Goal: Find specific page/section: Find specific page/section

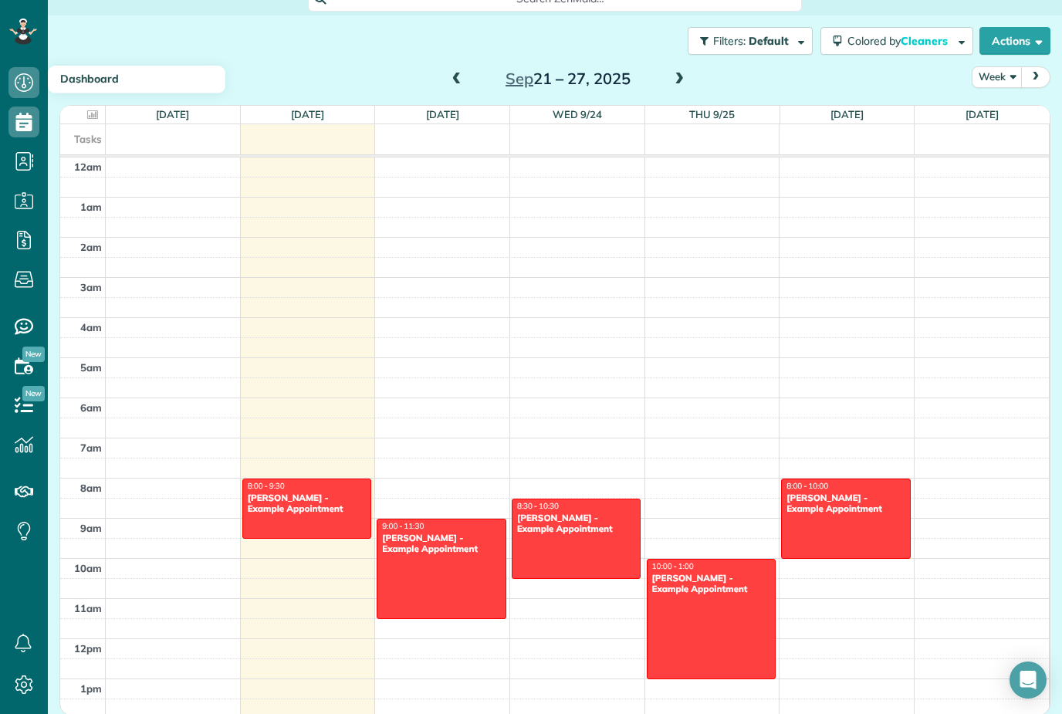
click at [32, 92] on icon at bounding box center [23, 82] width 31 height 31
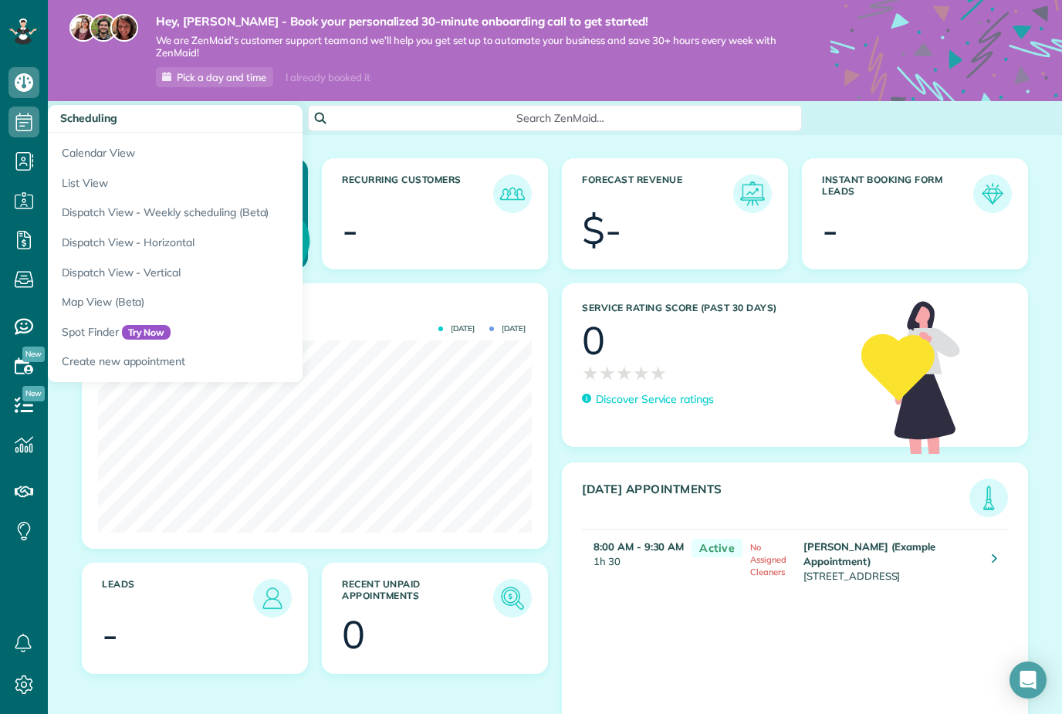
scroll to position [192, 434]
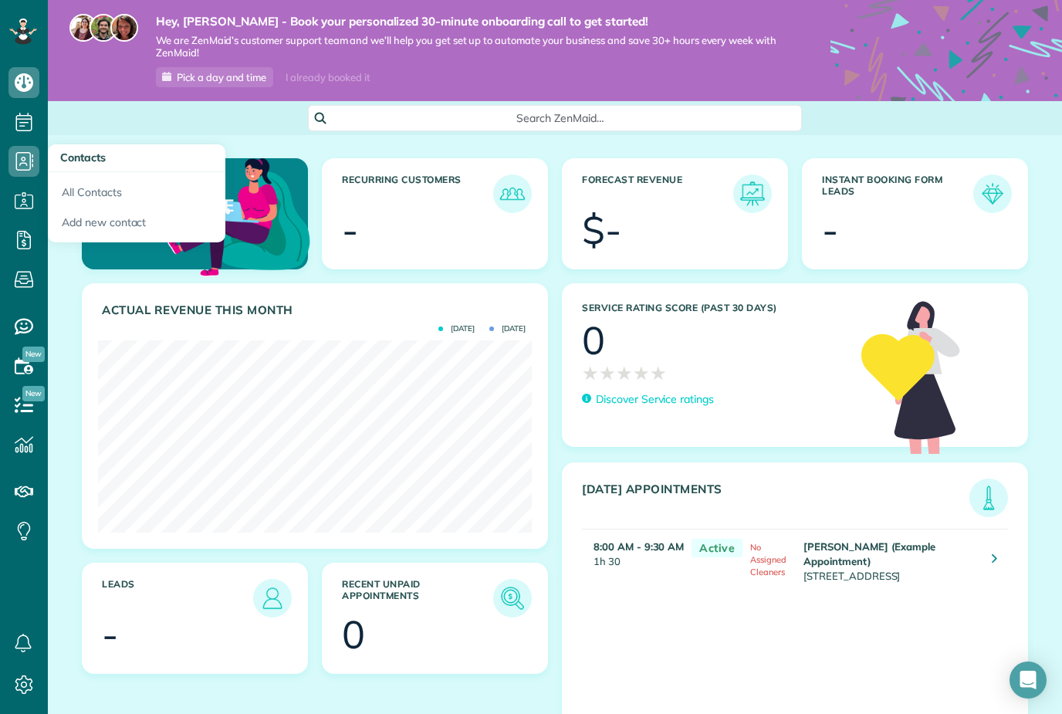
click at [29, 177] on span "Contacts" at bounding box center [23, 177] width 31 height 1
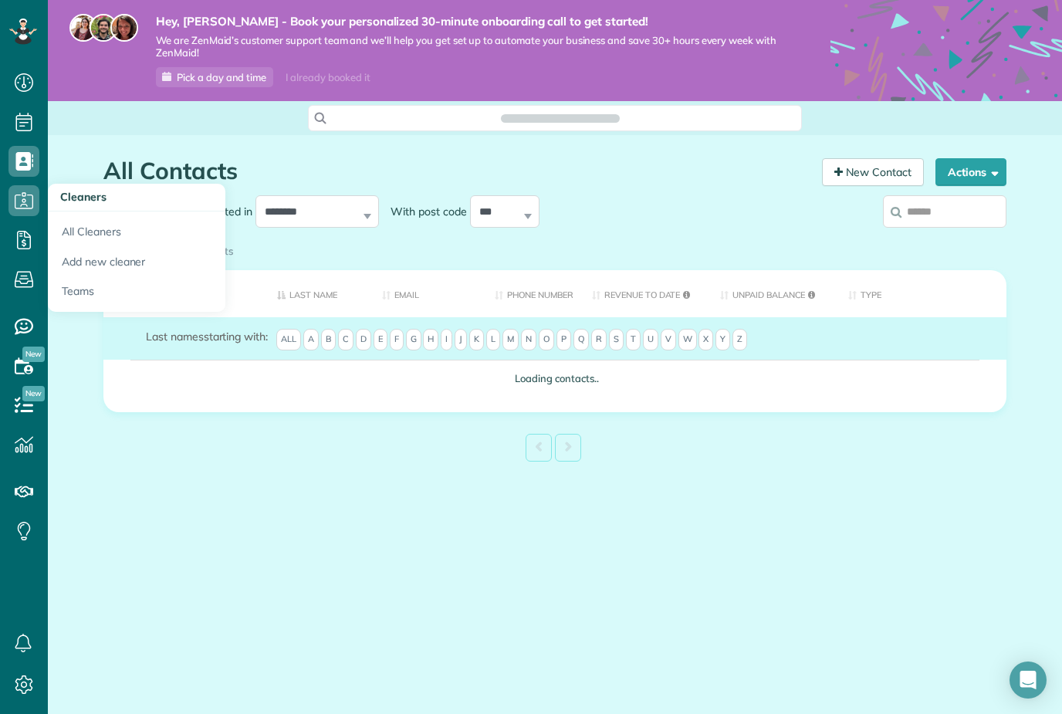
scroll to position [7, 7]
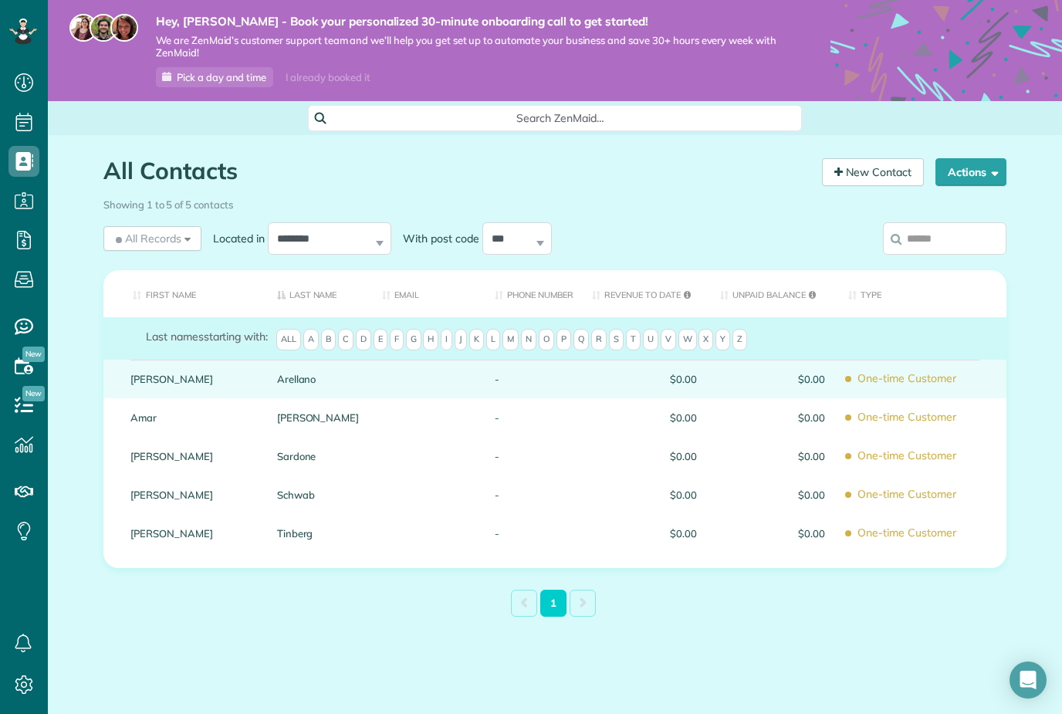
click at [378, 374] on div at bounding box center [426, 379] width 113 height 39
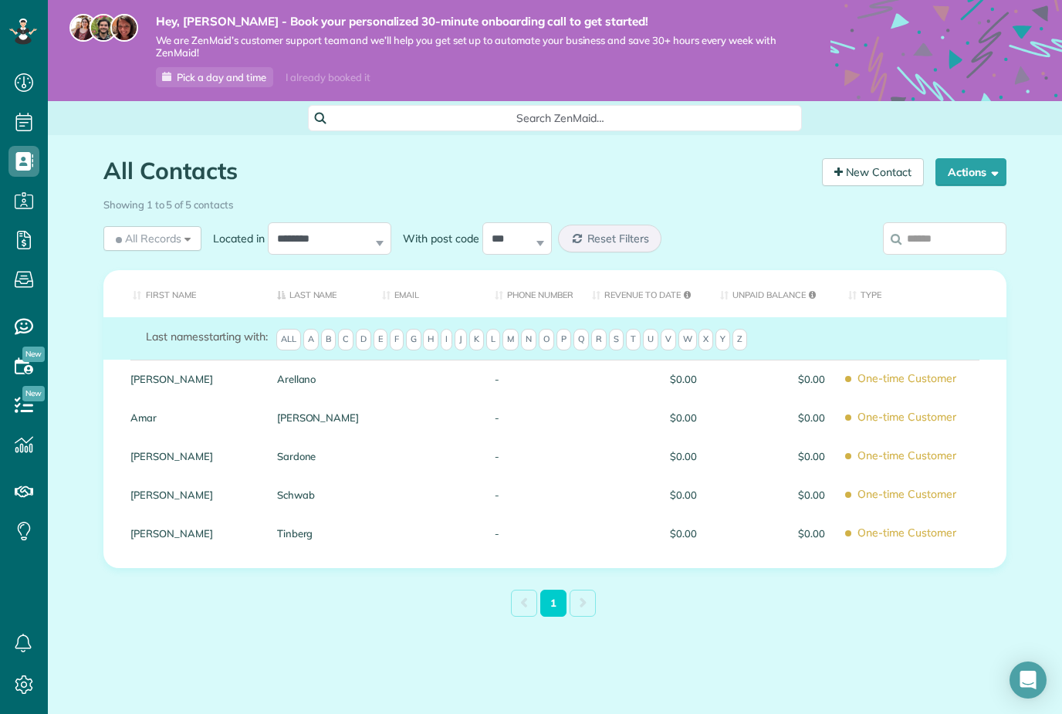
click at [306, 704] on div "All Contacts Contacts in ZenMaid [2 min] New Contact Actions New Contact Export…" at bounding box center [555, 425] width 926 height 580
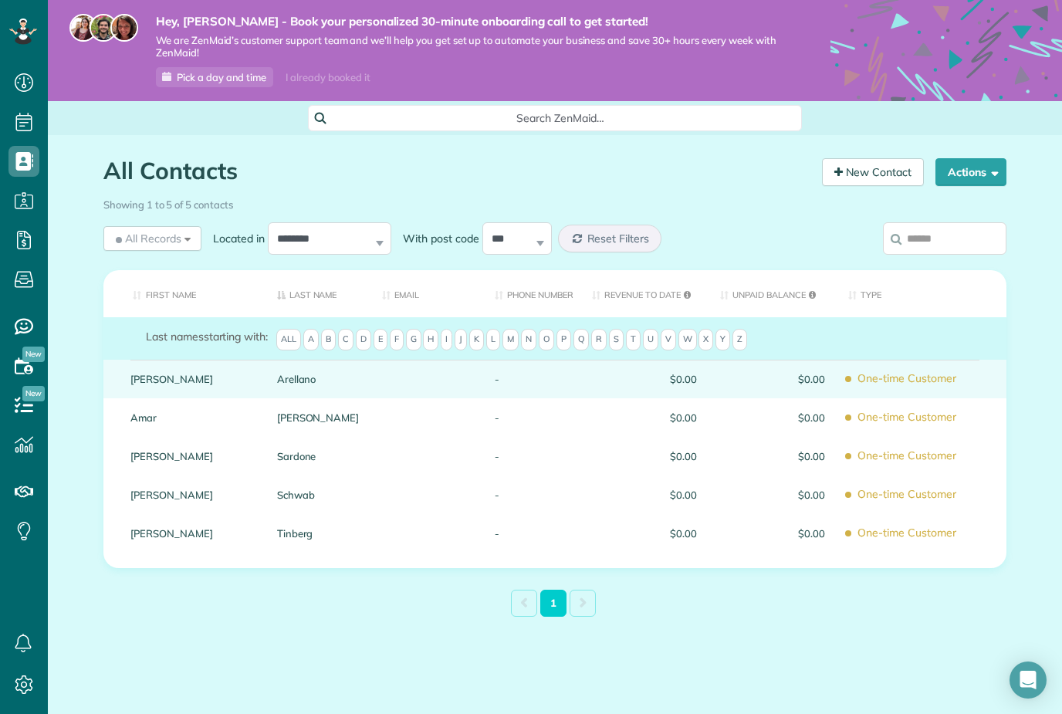
click at [324, 376] on link "Arellano" at bounding box center [318, 379] width 83 height 11
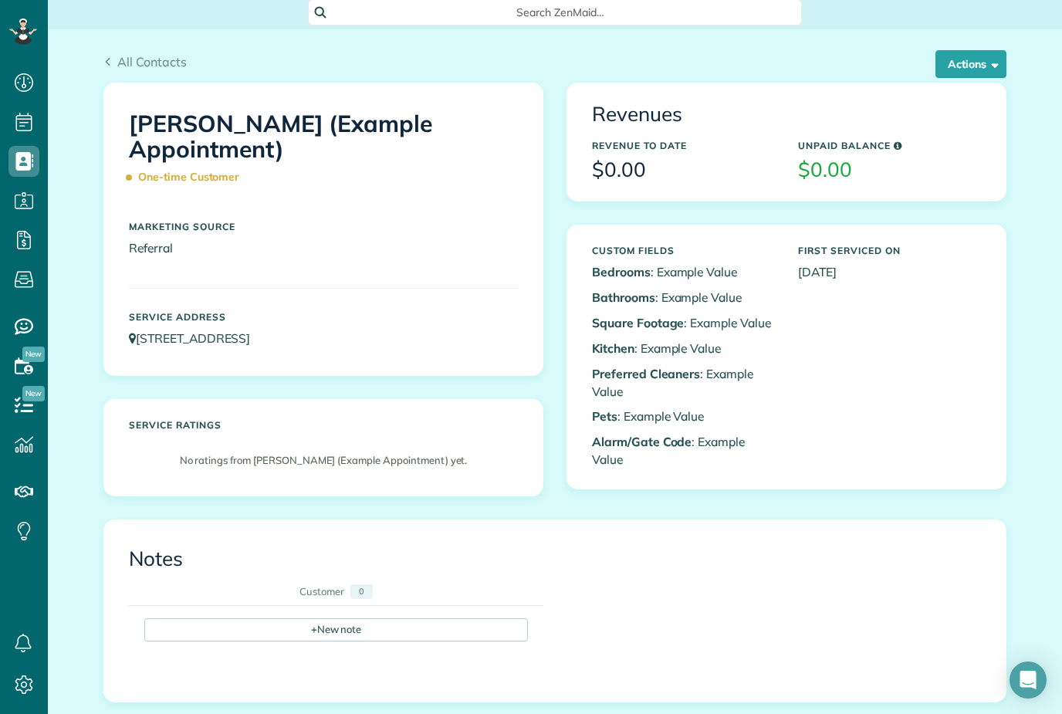
scroll to position [112, 0]
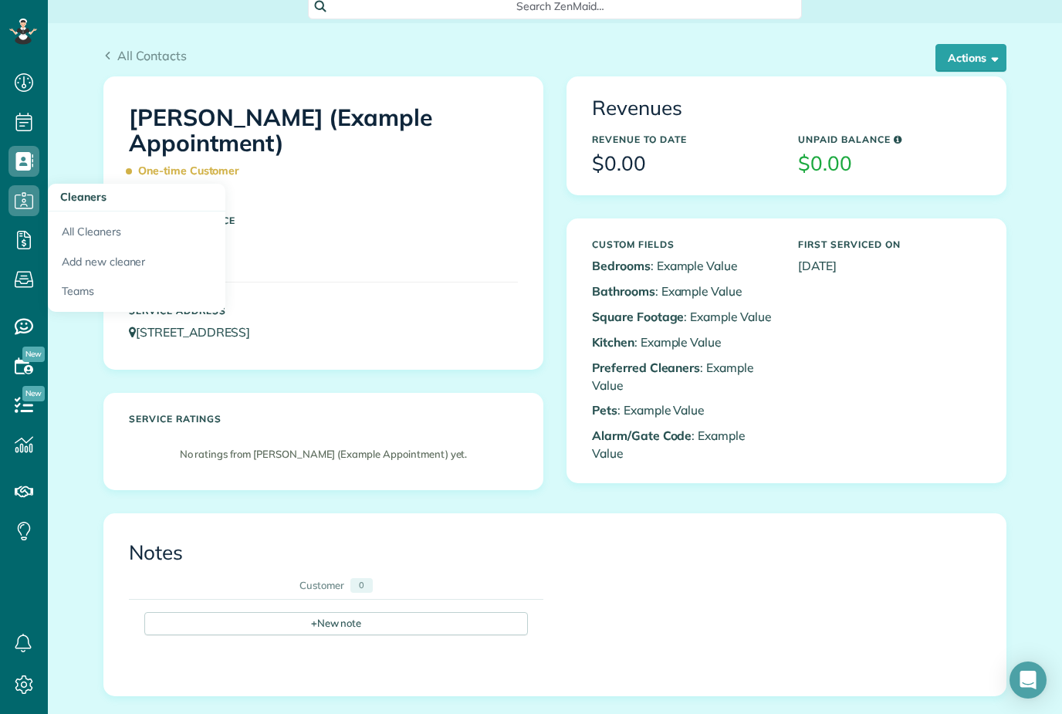
click at [25, 199] on use at bounding box center [24, 200] width 19 height 16
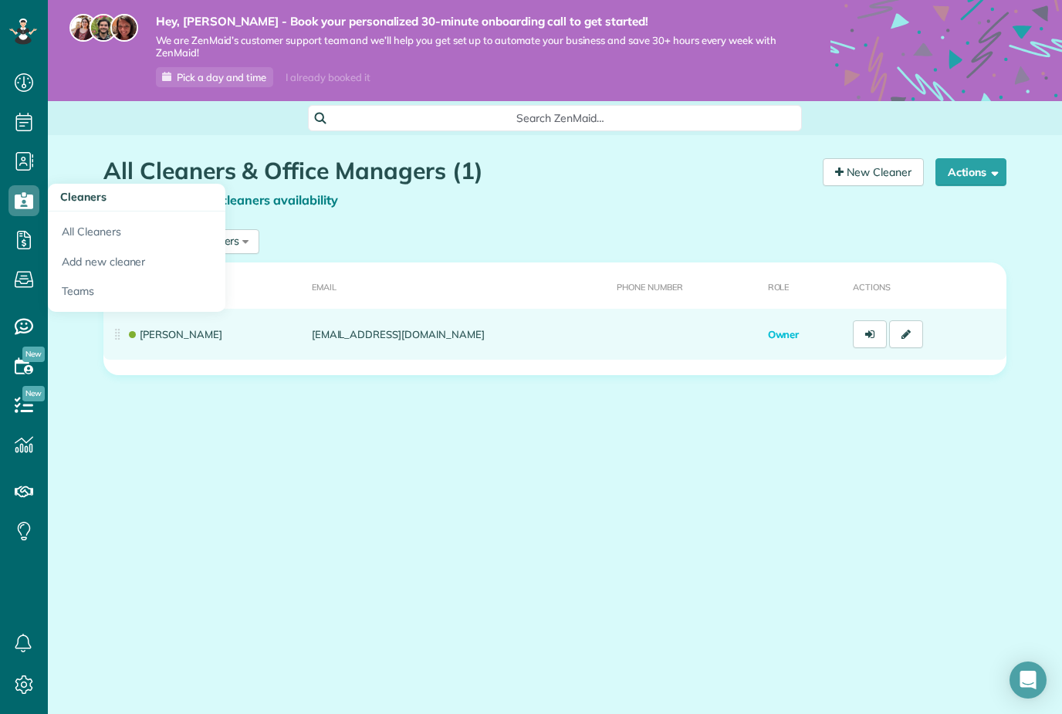
scroll to position [7, 7]
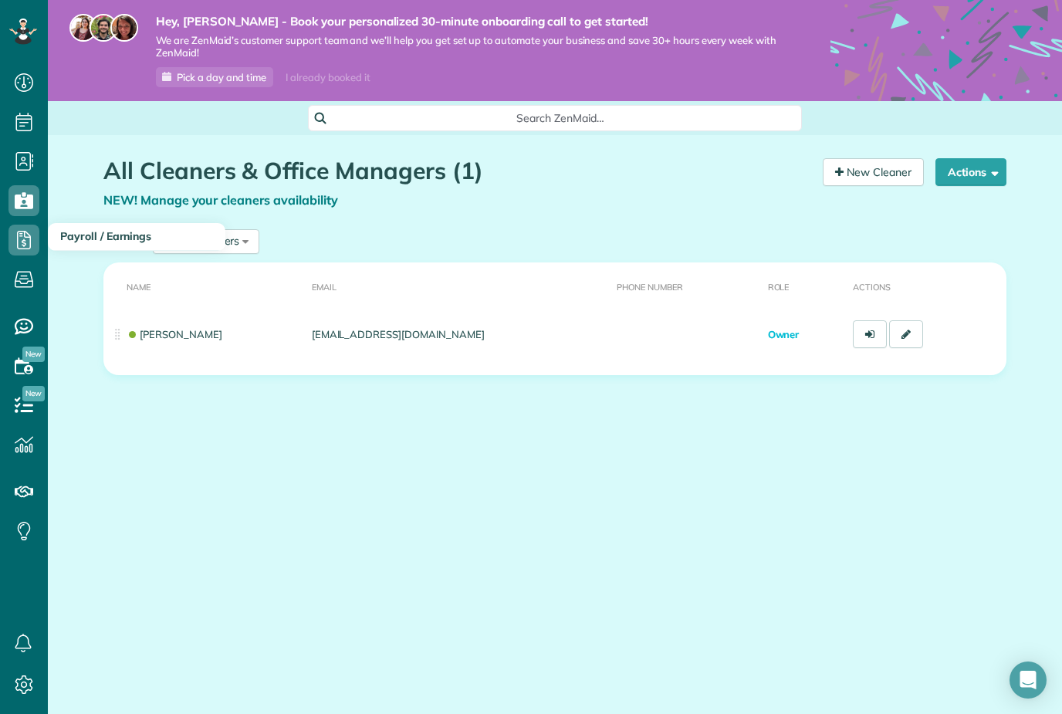
click at [28, 237] on use at bounding box center [24, 240] width 14 height 19
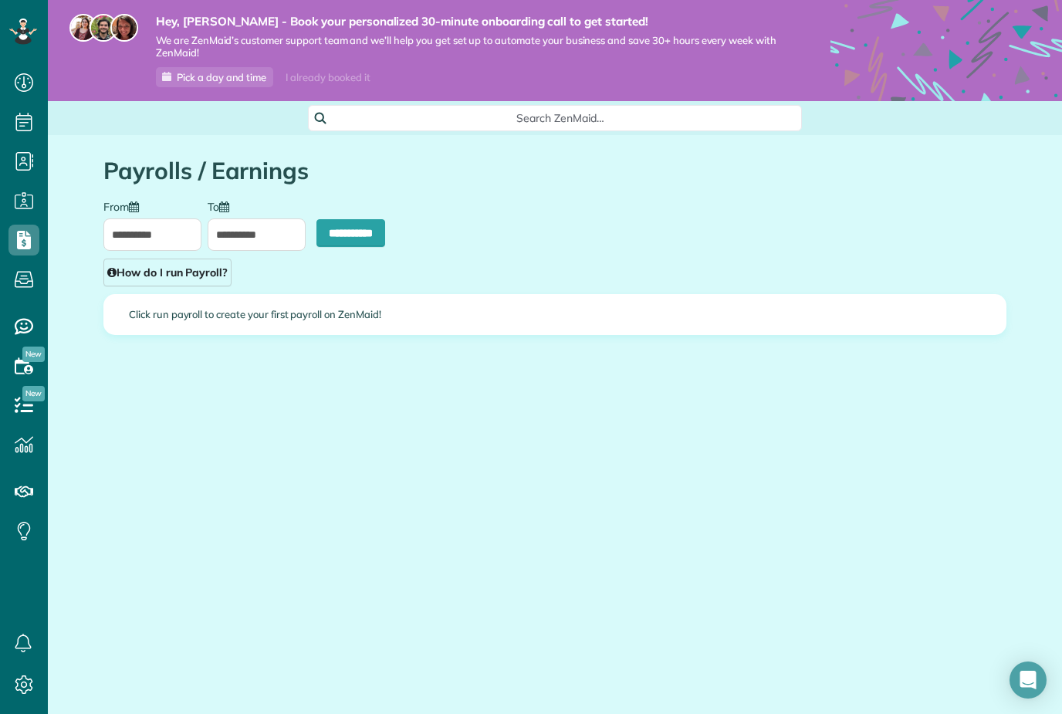
scroll to position [7, 7]
type input "**********"
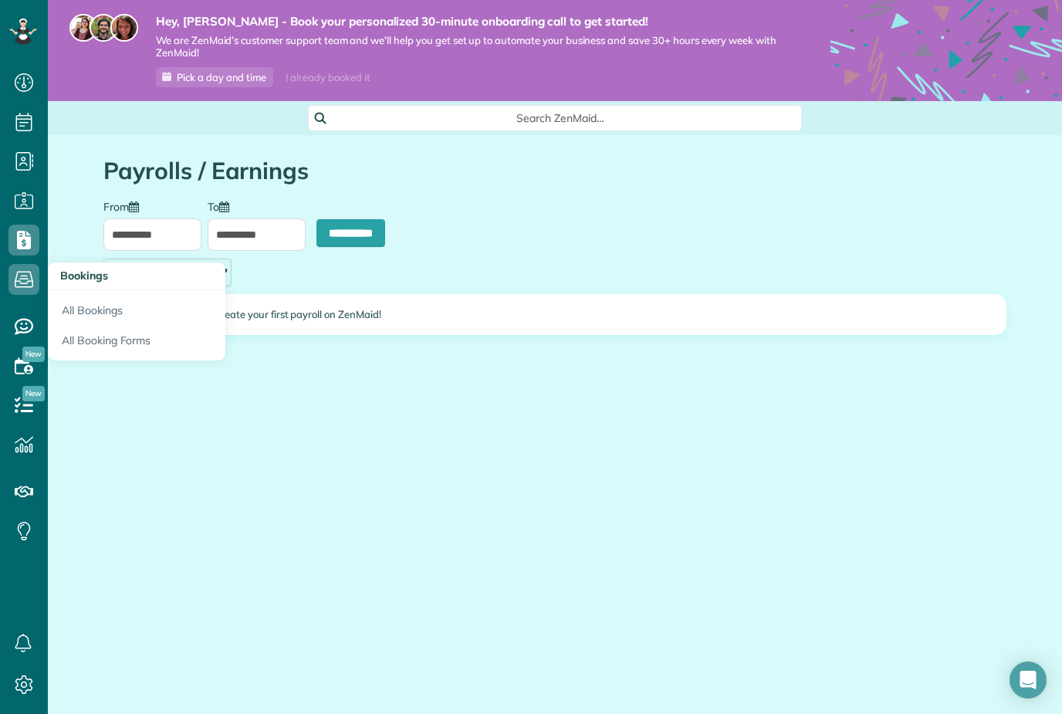
click at [29, 264] on icon at bounding box center [23, 279] width 31 height 31
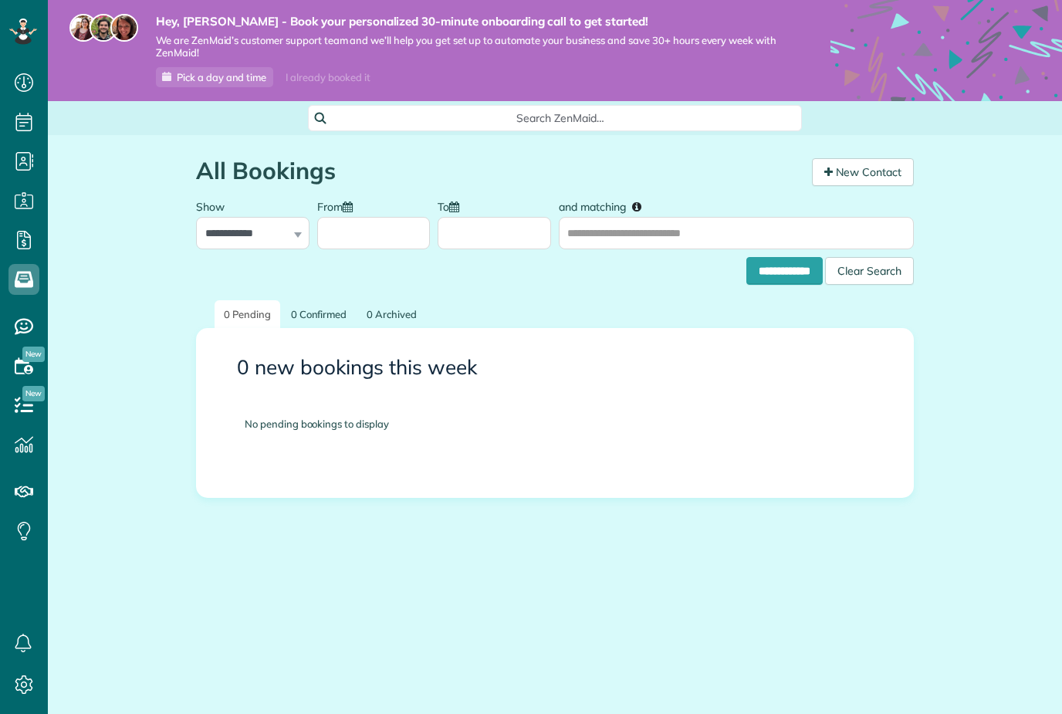
scroll to position [7, 7]
click at [636, 235] on input "and matching" at bounding box center [736, 233] width 355 height 32
type input "*"
click at [34, 386] on span "New" at bounding box center [33, 393] width 22 height 15
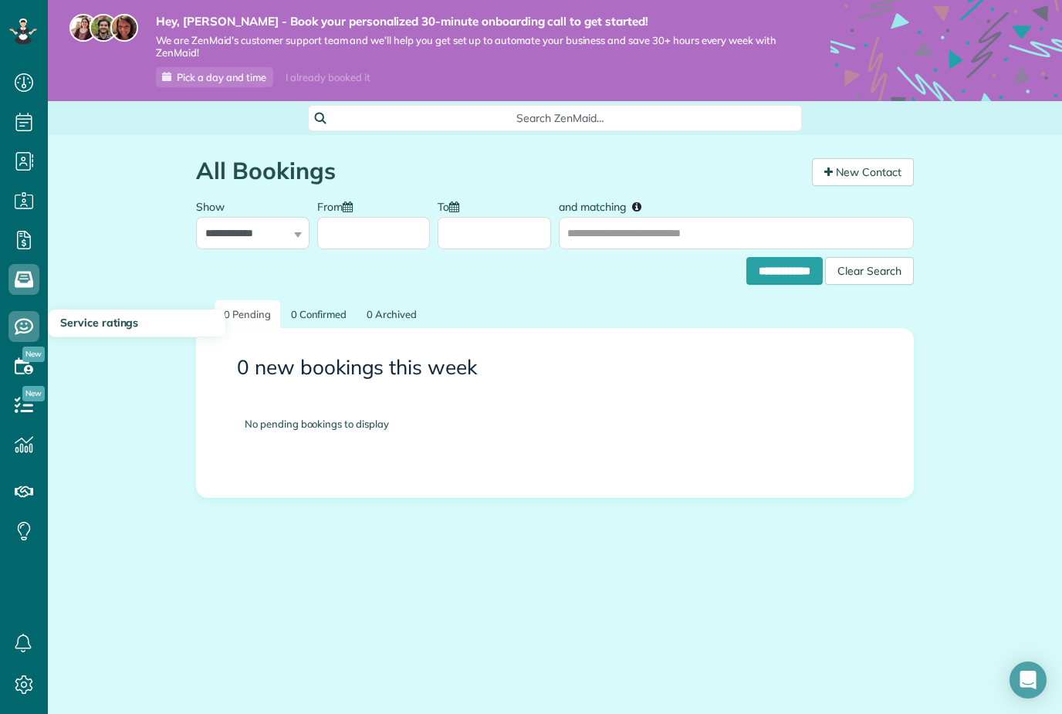
click at [32, 382] on span "Availability" at bounding box center [23, 381] width 31 height 1
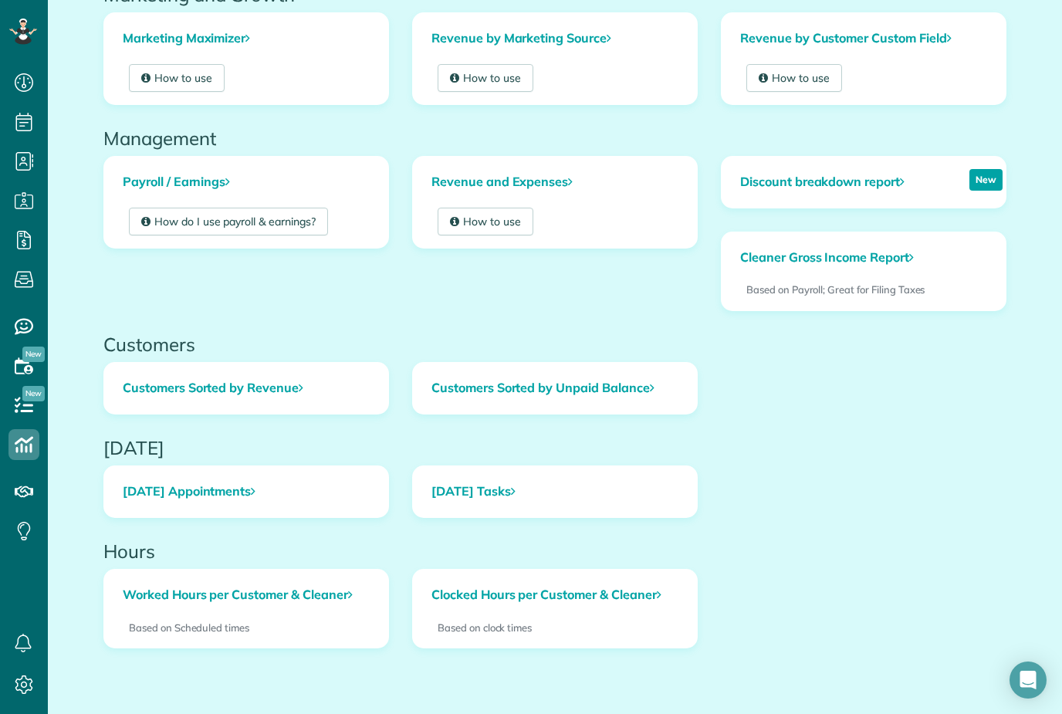
scroll to position [400, 0]
click at [401, 550] on h2 "Hours" at bounding box center [554, 552] width 903 height 20
click at [408, 438] on h2 "[DATE]" at bounding box center [554, 448] width 903 height 20
